Goal: Task Accomplishment & Management: Complete application form

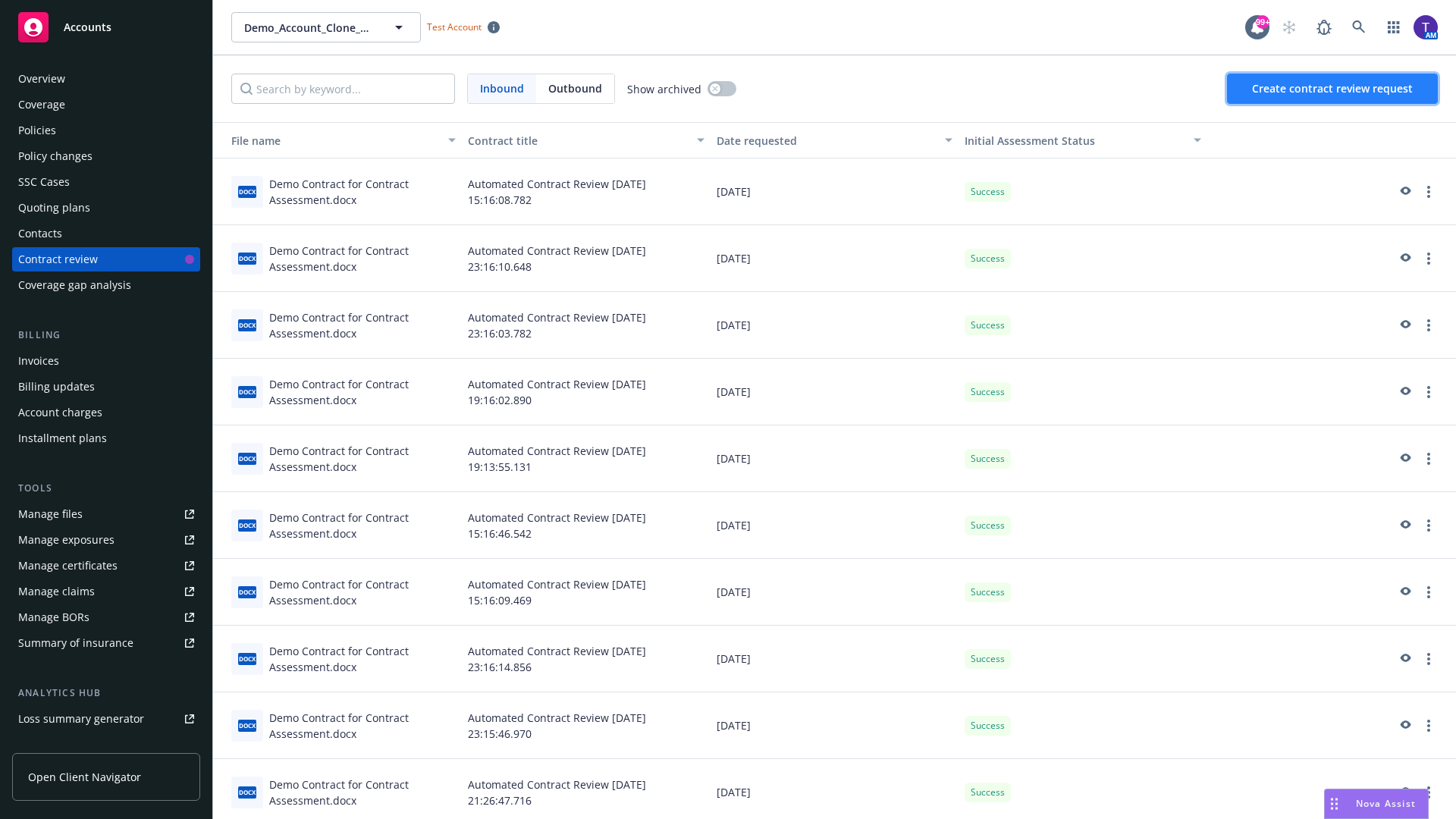
click at [1333, 89] on span "Create contract review request" at bounding box center [1332, 88] width 161 height 14
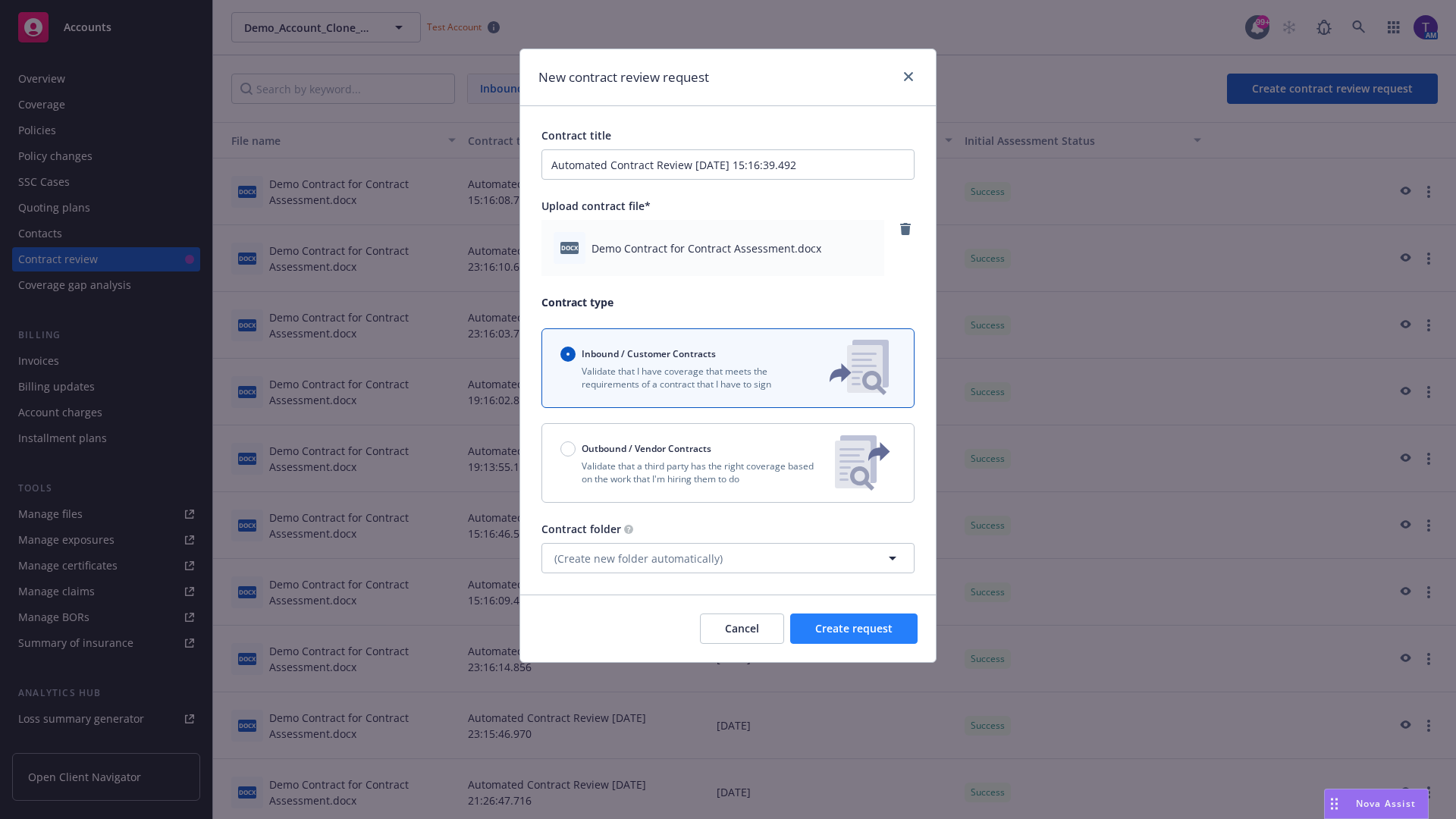
type input "Automated Contract Review 08-21-2025 15:16:39.492"
click at [854, 629] on span "Create request" at bounding box center [854, 628] width 77 height 14
